Goal: Transaction & Acquisition: Purchase product/service

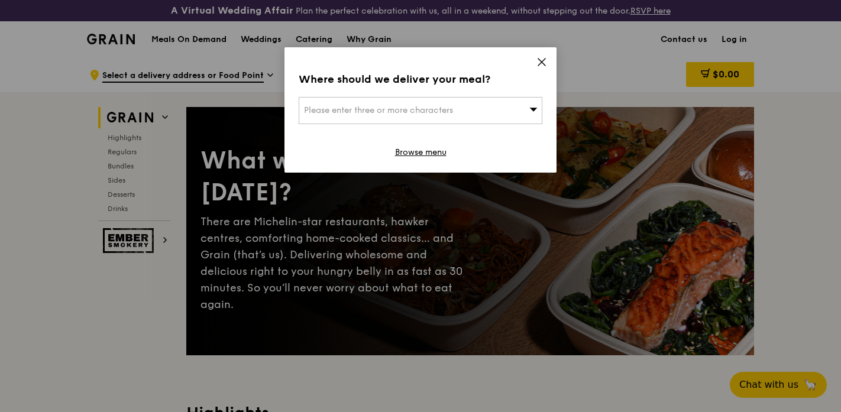
click at [453, 115] on span "Please enter three or more characters" at bounding box center [378, 110] width 149 height 10
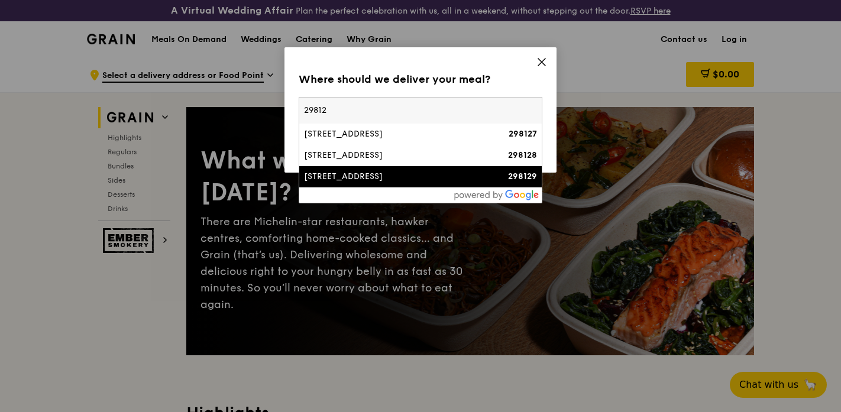
type input "298127"
type input "[EMAIL_ADDRESS][DOMAIN_NAME]"
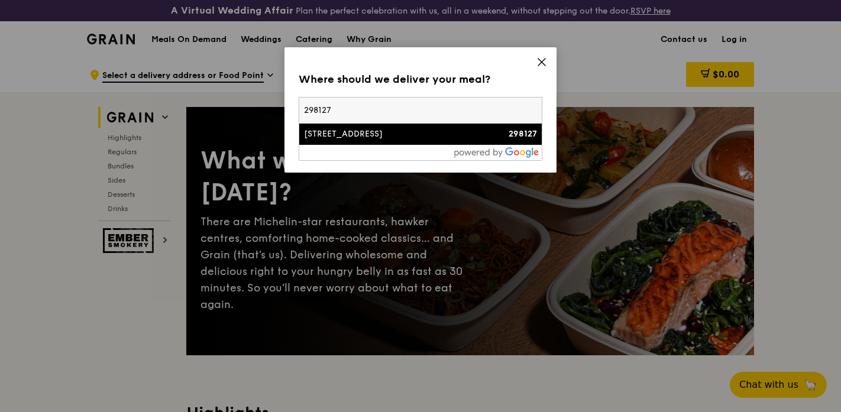
click at [431, 140] on div "[STREET_ADDRESS]" at bounding box center [391, 134] width 175 height 12
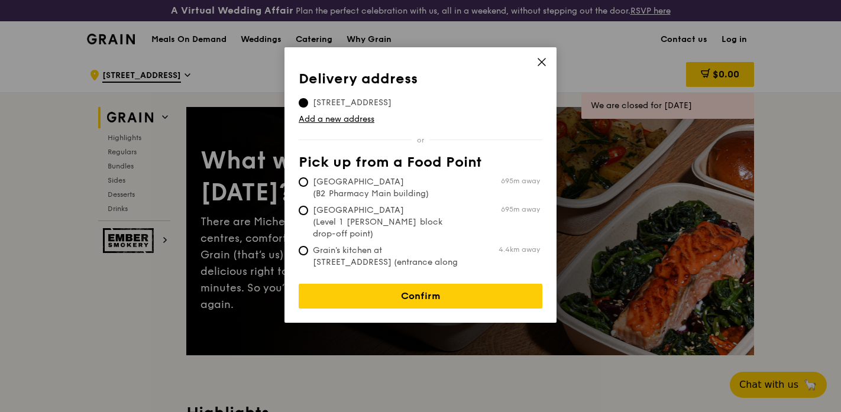
scroll to position [3, 0]
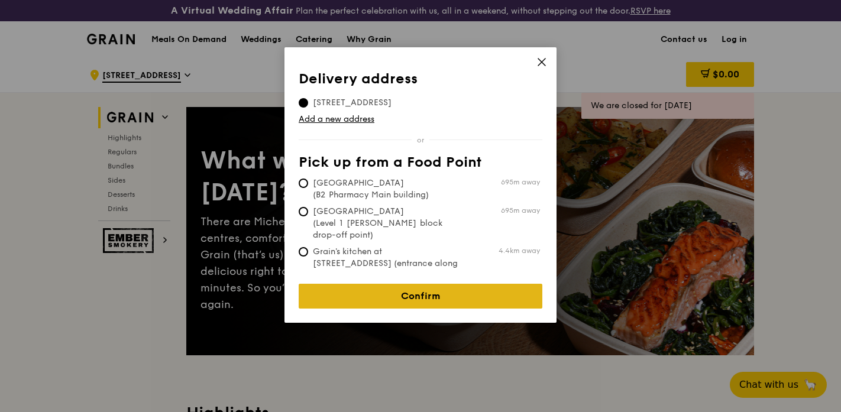
click at [442, 309] on link "Confirm" at bounding box center [421, 296] width 244 height 25
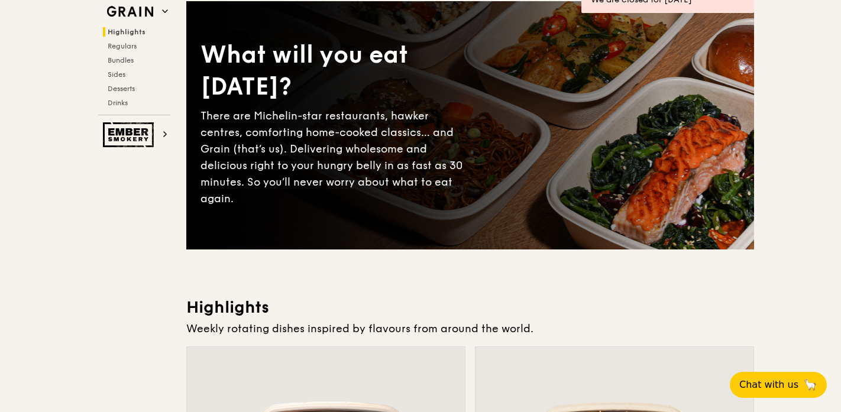
scroll to position [0, 0]
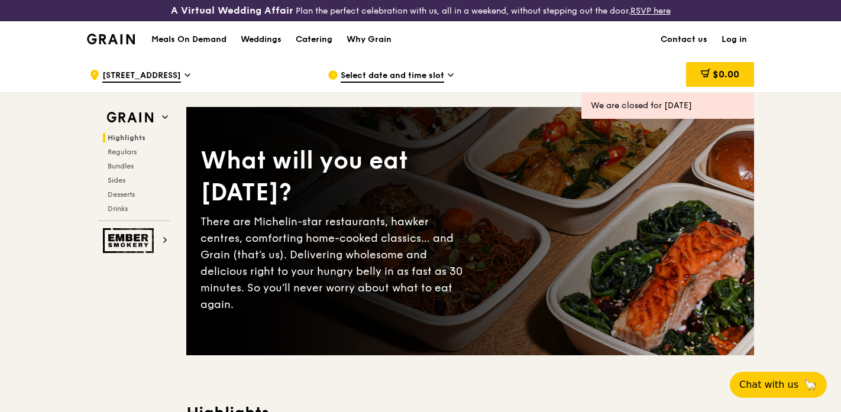
click at [151, 46] on h1 "Meals On Demand" at bounding box center [188, 40] width 75 height 12
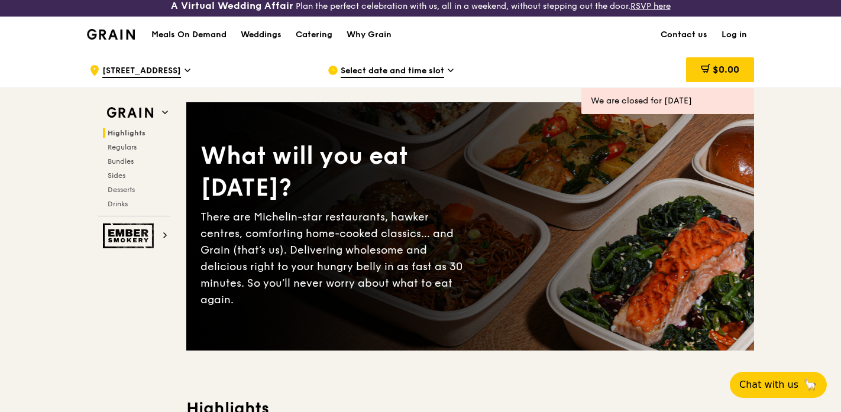
scroll to position [7, 0]
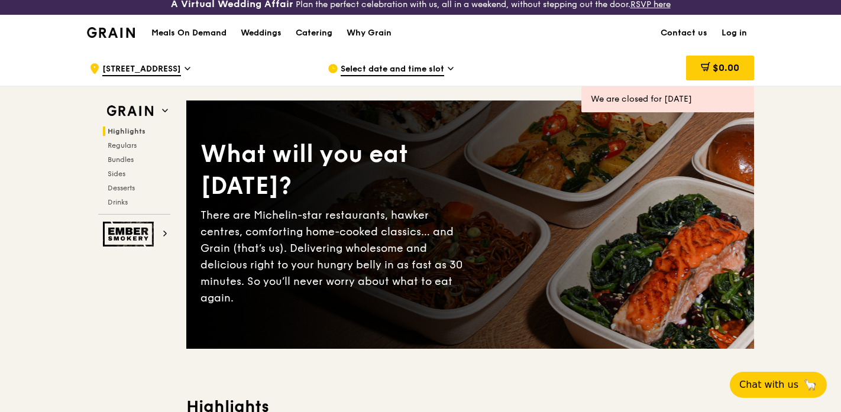
click at [414, 76] on span "Select date and time slot" at bounding box center [393, 69] width 104 height 13
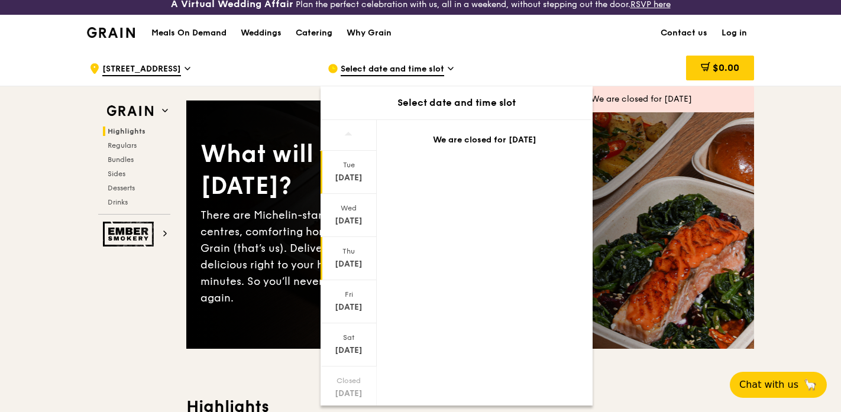
click at [341, 270] on div "[DATE]" at bounding box center [348, 265] width 53 height 12
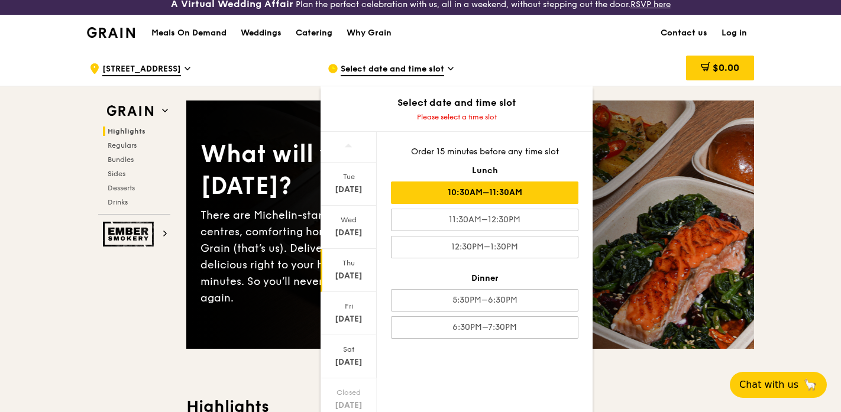
click at [413, 204] on div "10:30AM–11:30AM" at bounding box center [485, 193] width 188 height 22
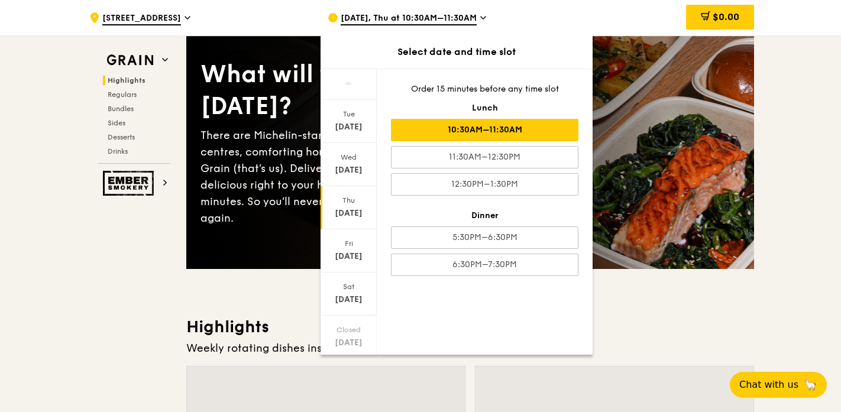
scroll to position [134, 0]
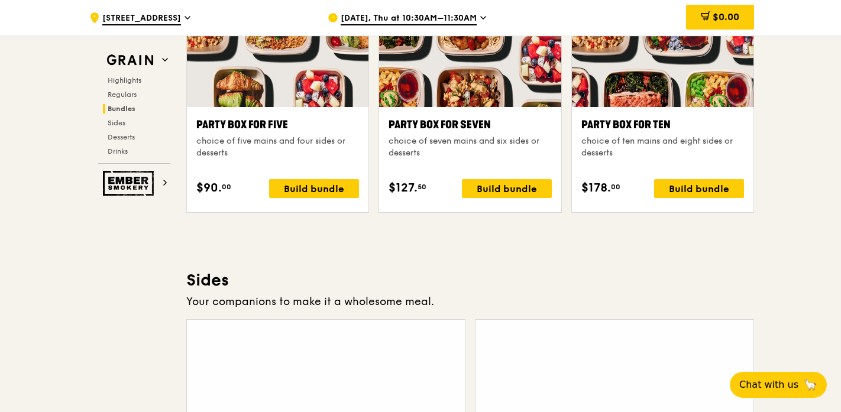
scroll to position [2918, 0]
